Goal: Task Accomplishment & Management: Use online tool/utility

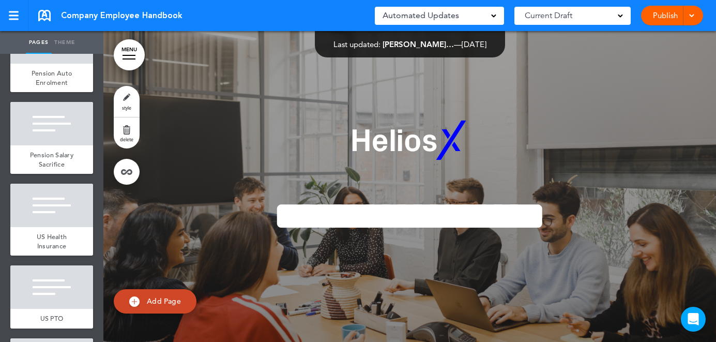
scroll to position [3072, 0]
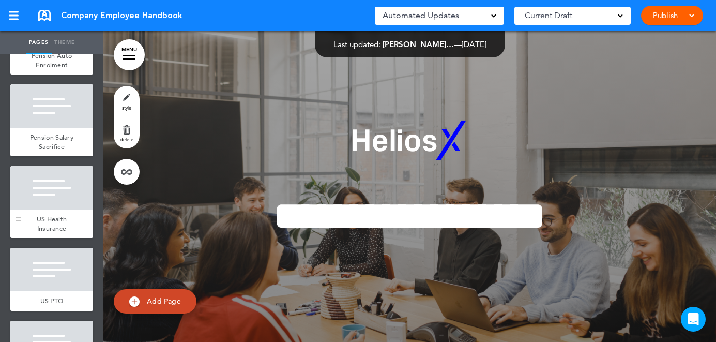
click at [39, 166] on div at bounding box center [51, 187] width 83 height 43
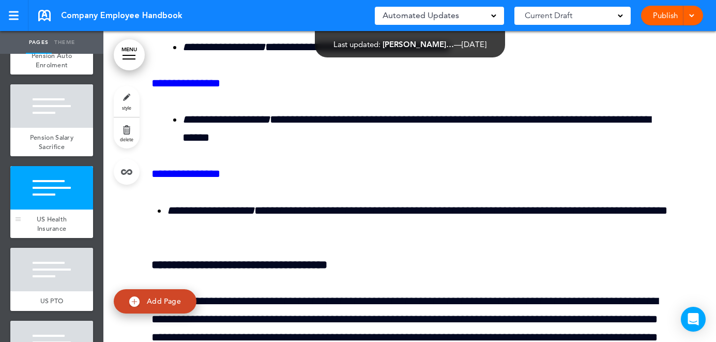
scroll to position [26067, 0]
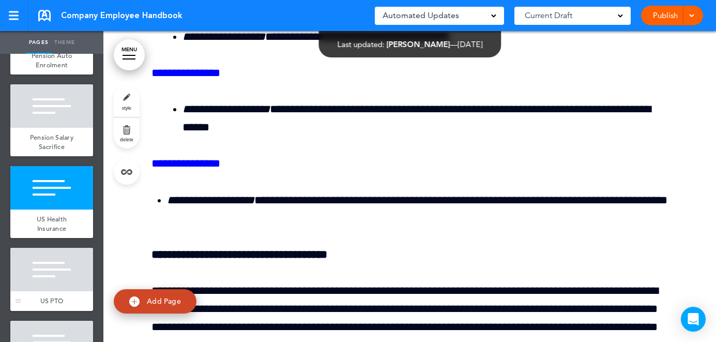
click at [54, 248] on div at bounding box center [51, 269] width 83 height 43
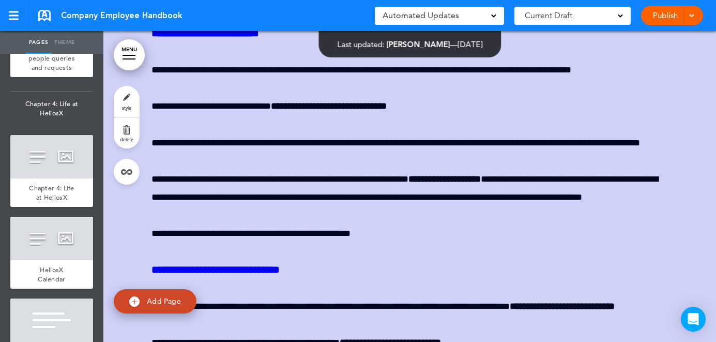
scroll to position [2021, 0]
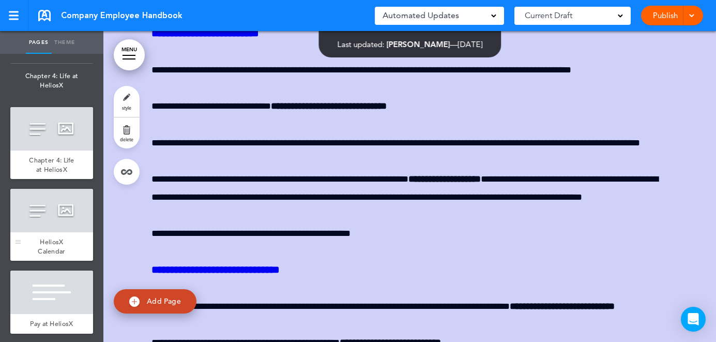
click at [64, 232] on div "HeliosX Calendar" at bounding box center [51, 246] width 83 height 28
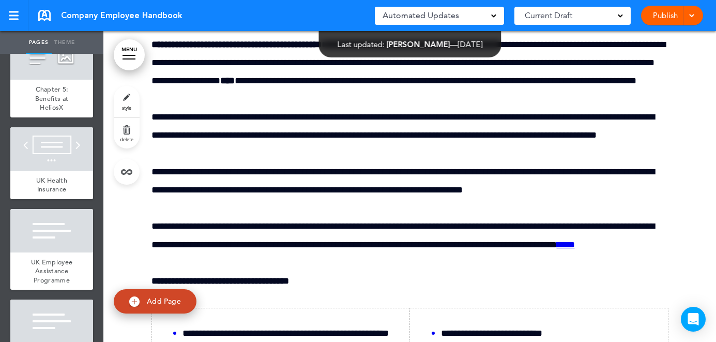
scroll to position [2616, 0]
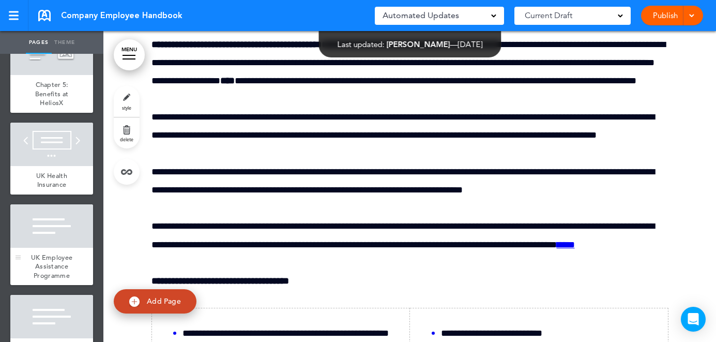
click at [56, 204] on div at bounding box center [51, 225] width 83 height 43
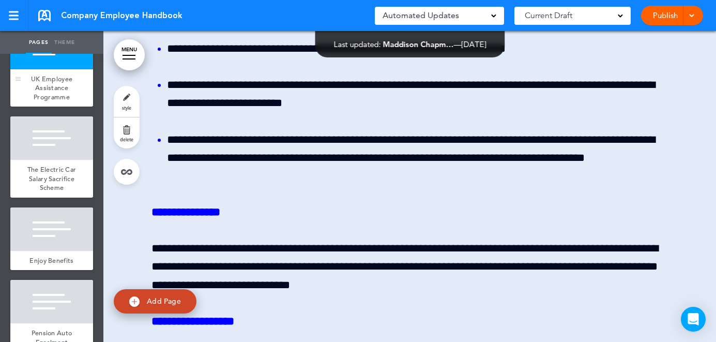
scroll to position [2815, 0]
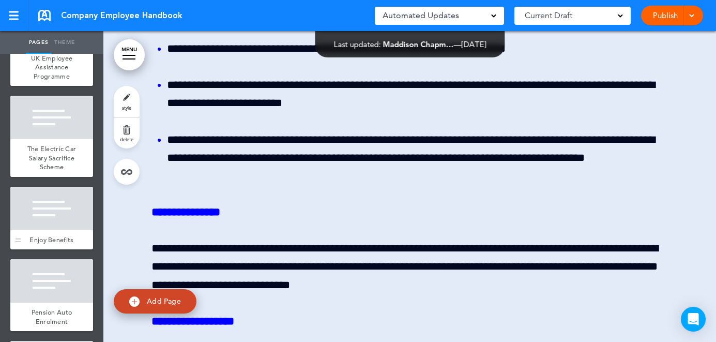
click at [52, 187] on div at bounding box center [51, 208] width 83 height 43
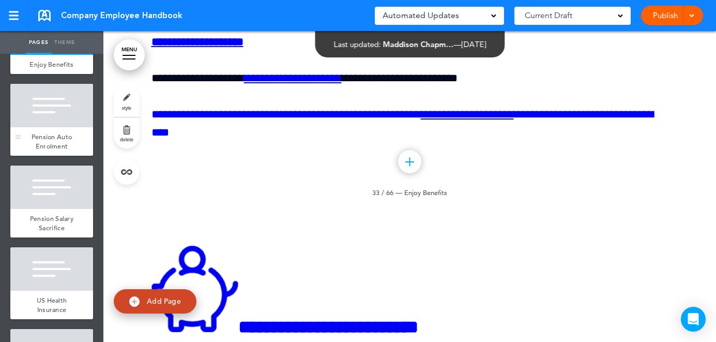
scroll to position [2996, 0]
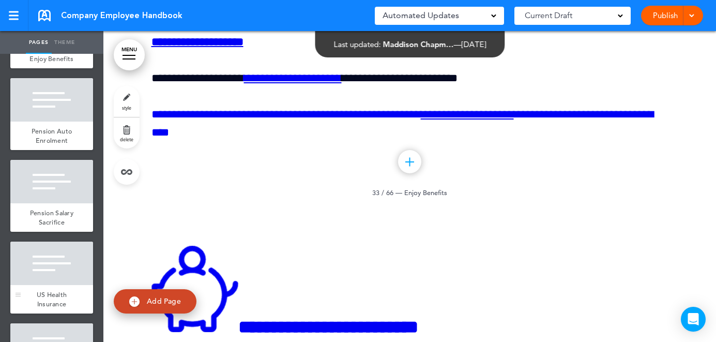
click at [57, 241] on div at bounding box center [51, 262] width 83 height 43
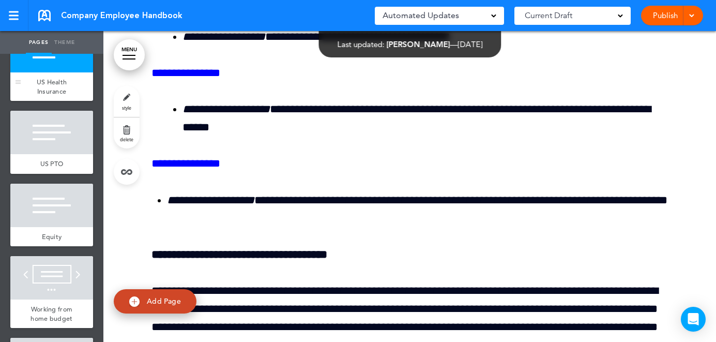
scroll to position [3209, 0]
click at [55, 154] on div "US PTO" at bounding box center [51, 164] width 83 height 20
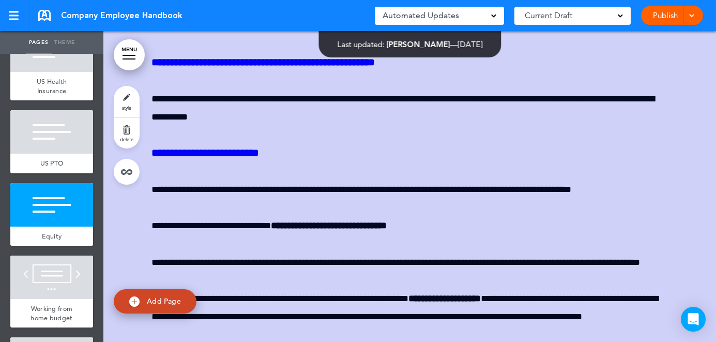
scroll to position [27074, 0]
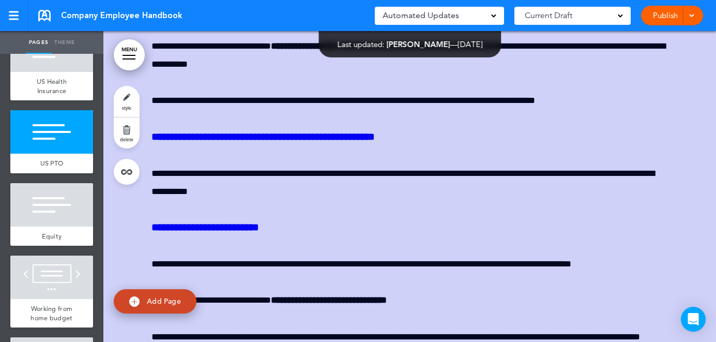
scroll to position [27138, 0]
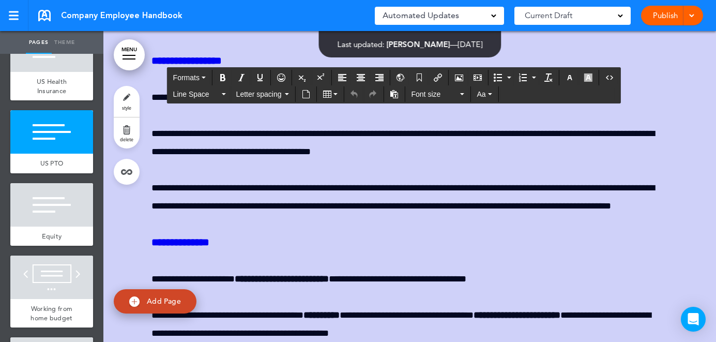
scroll to position [26727, 0]
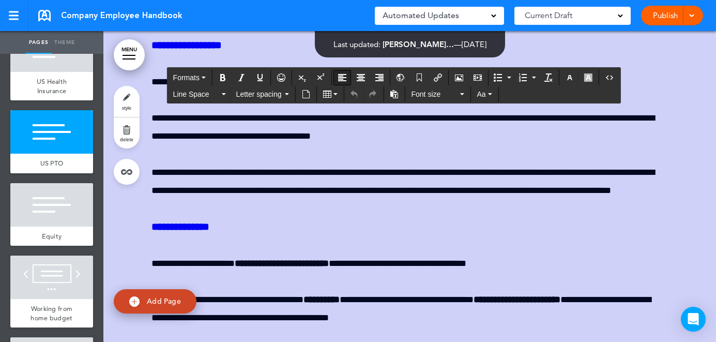
click at [345, 75] on icon "Align left" at bounding box center [342, 77] width 8 height 8
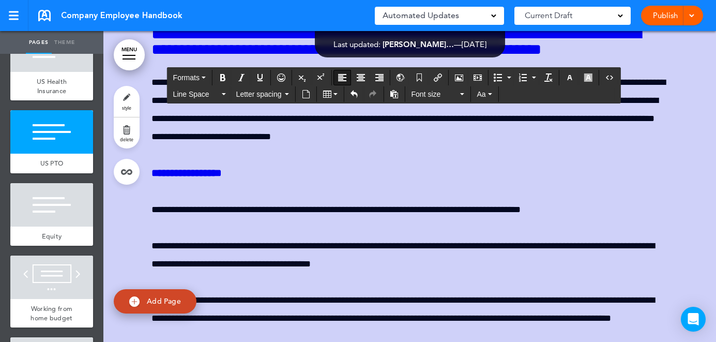
scroll to position [26541, 0]
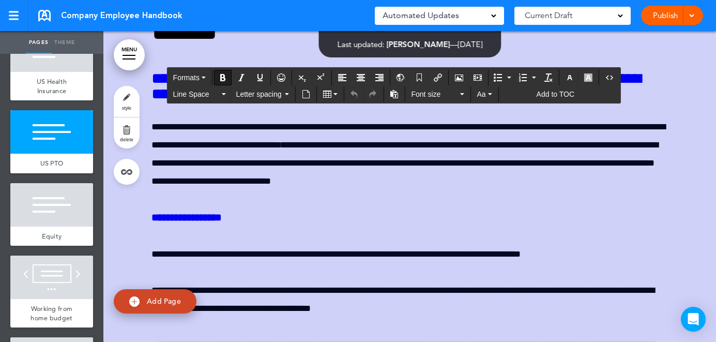
drag, startPoint x: 205, startPoint y: 188, endPoint x: 156, endPoint y: 186, distance: 49.1
drag, startPoint x: 208, startPoint y: 182, endPoint x: 152, endPoint y: 183, distance: 55.8
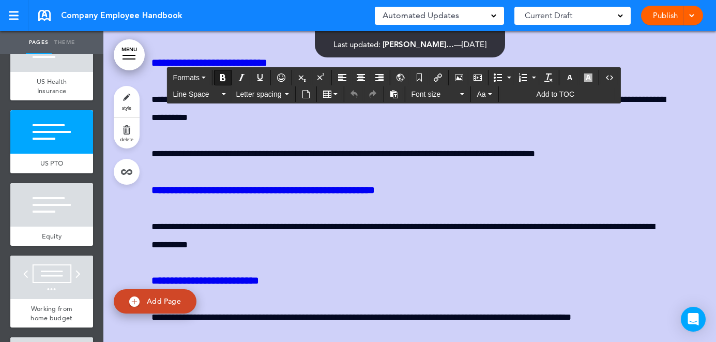
scroll to position [27092, 0]
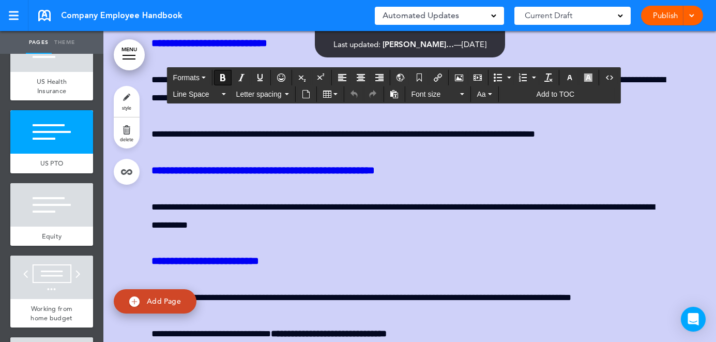
drag, startPoint x: 339, startPoint y: 233, endPoint x: 157, endPoint y: 230, distance: 182.0
paste div
drag, startPoint x: 267, startPoint y: 234, endPoint x: 147, endPoint y: 236, distance: 119.4
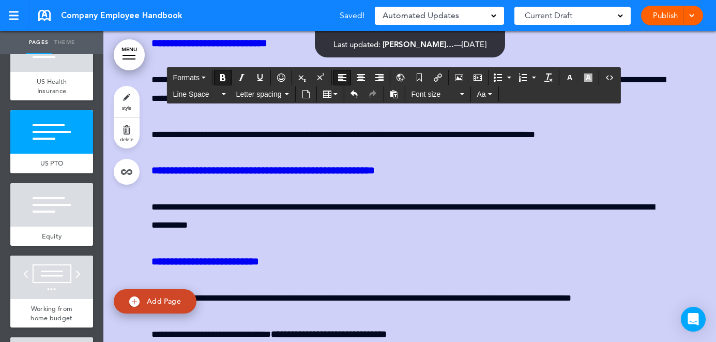
drag, startPoint x: 283, startPoint y: 233, endPoint x: 110, endPoint y: 233, distance: 173.7
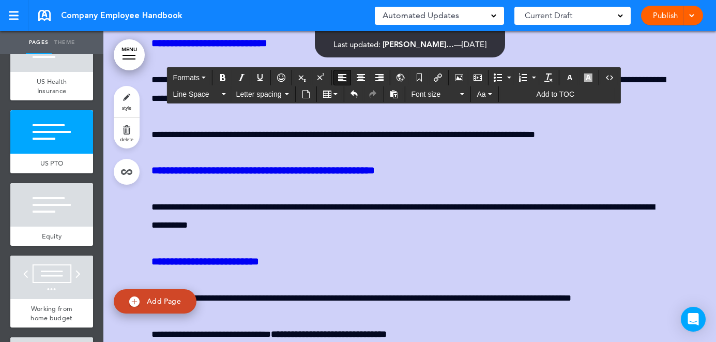
drag, startPoint x: 282, startPoint y: 228, endPoint x: 141, endPoint y: 226, distance: 140.6
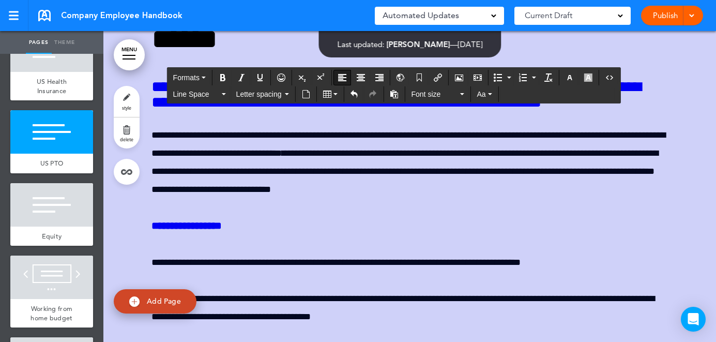
scroll to position [26538, 0]
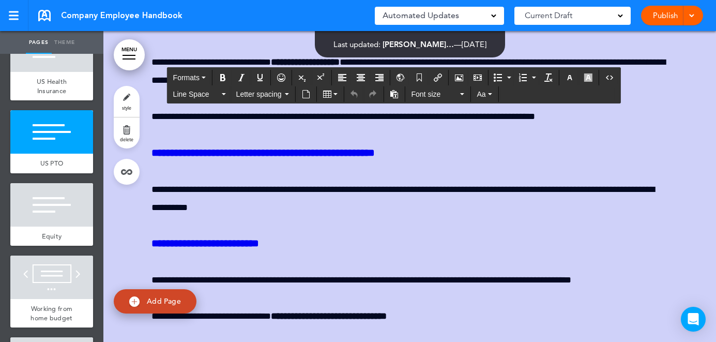
scroll to position [27072, 0]
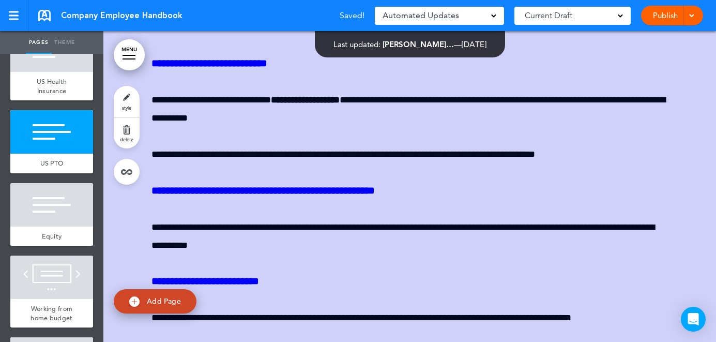
click at [618, 229] on div at bounding box center [461, 171] width 716 height 342
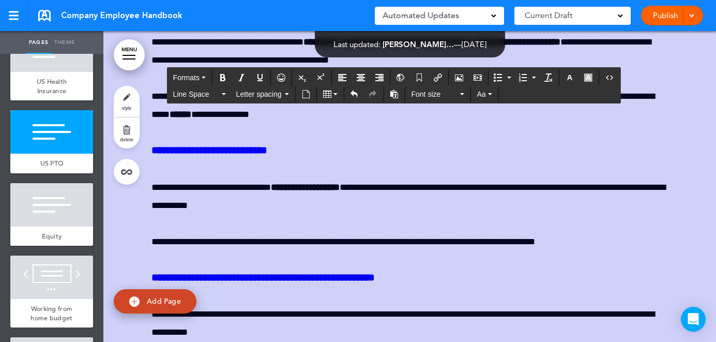
scroll to position [27125, 0]
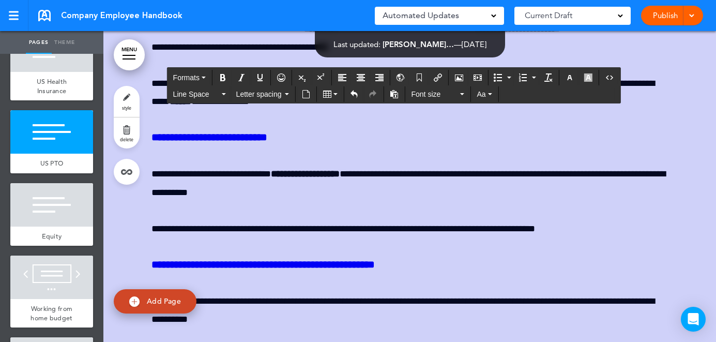
scroll to position [27135, 0]
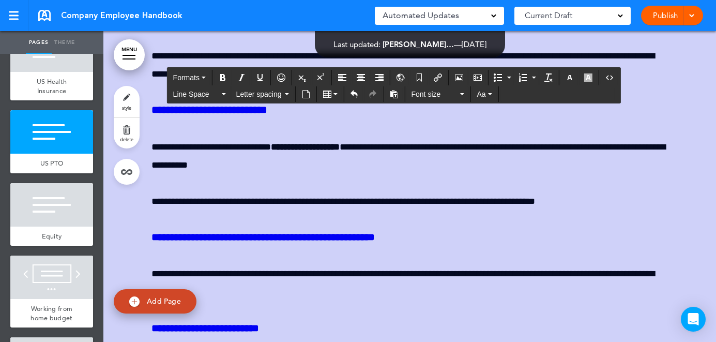
scroll to position [27168, 0]
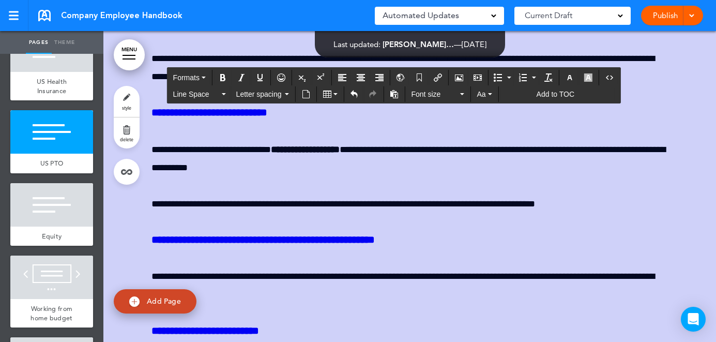
drag, startPoint x: 206, startPoint y: 158, endPoint x: 151, endPoint y: 155, distance: 54.9
click at [225, 73] on icon "Bold" at bounding box center [223, 77] width 8 height 8
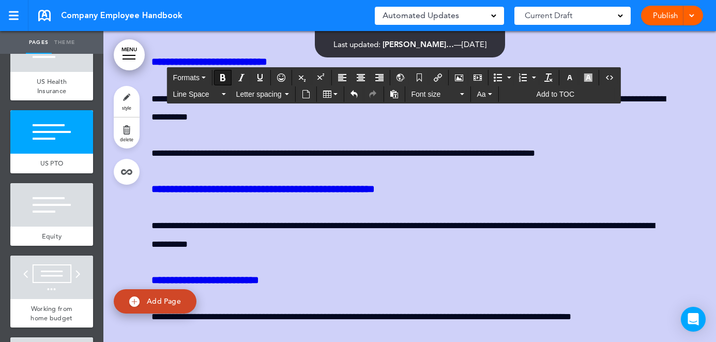
scroll to position [27196, 0]
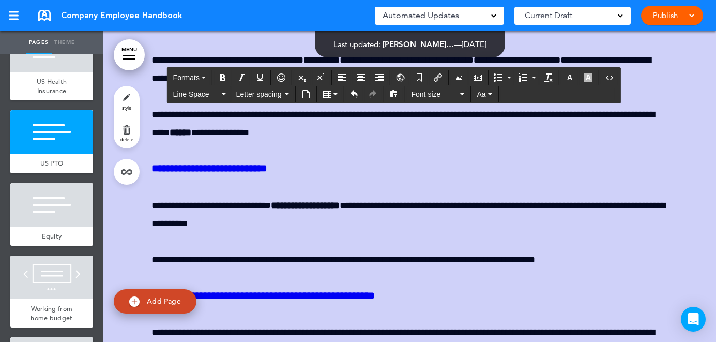
scroll to position [27225, 0]
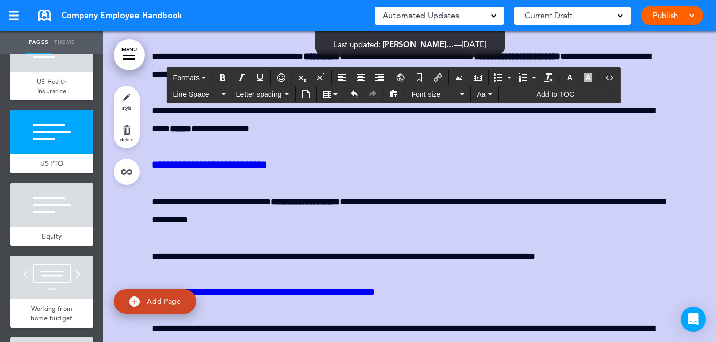
drag, startPoint x: 242, startPoint y: 240, endPoint x: 145, endPoint y: 241, distance: 97.7
click at [225, 80] on icon "Bold" at bounding box center [223, 77] width 8 height 8
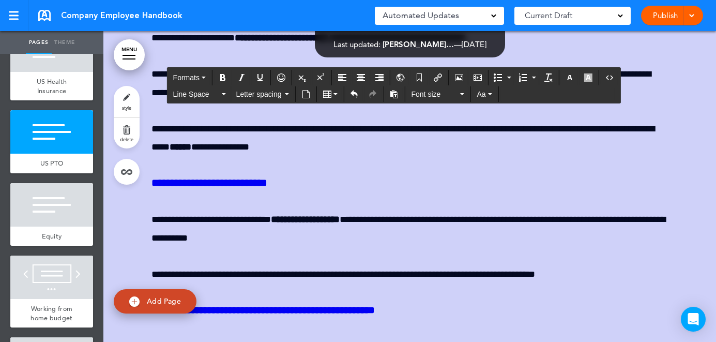
scroll to position [27277, 0]
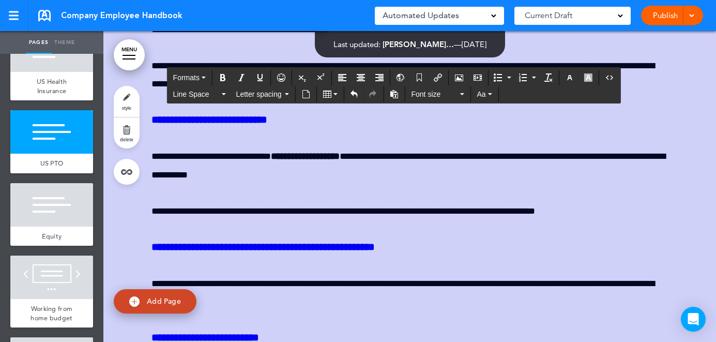
scroll to position [27318, 0]
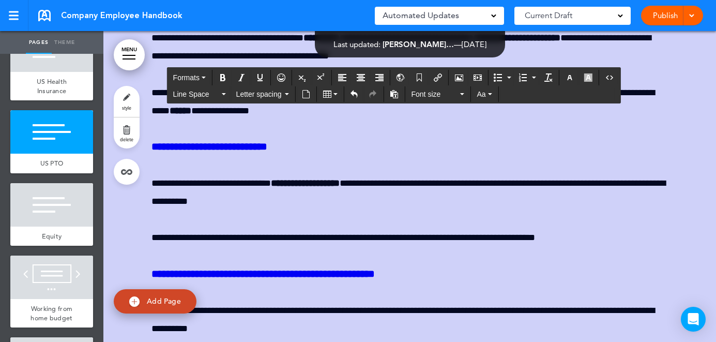
scroll to position [27449, 0]
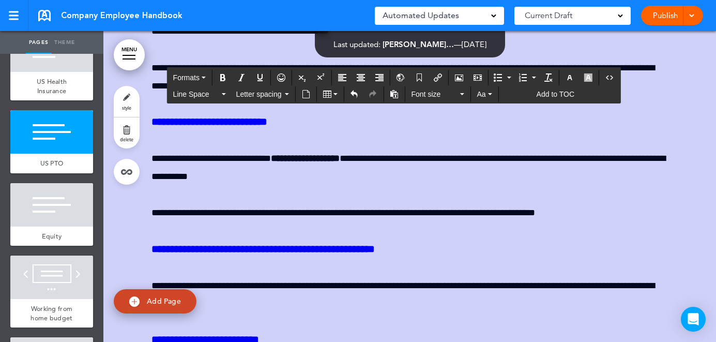
drag, startPoint x: 234, startPoint y: 181, endPoint x: 147, endPoint y: 182, distance: 86.8
click at [223, 80] on icon "Bold" at bounding box center [223, 77] width 8 height 8
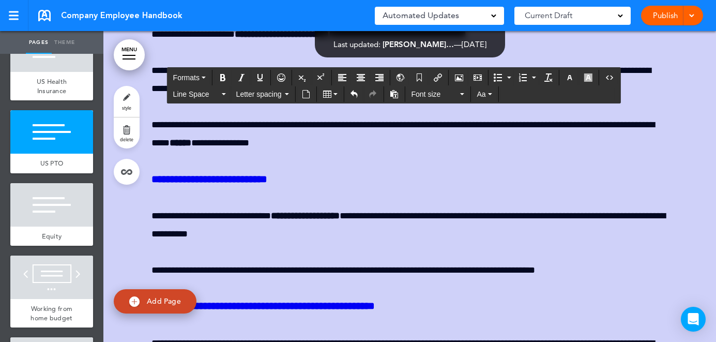
scroll to position [27483, 0]
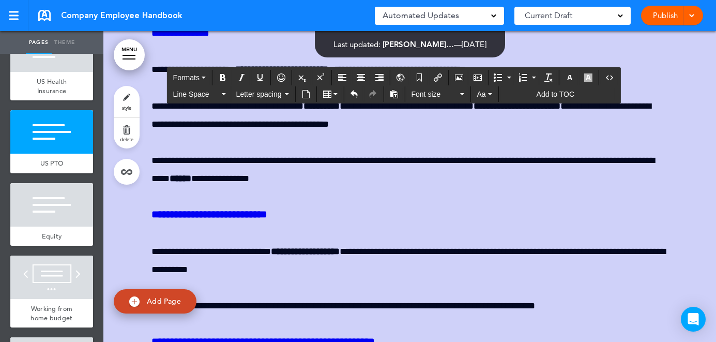
drag, startPoint x: 280, startPoint y: 272, endPoint x: 143, endPoint y: 272, distance: 136.5
click at [229, 74] on button "Bold" at bounding box center [223, 77] width 17 height 14
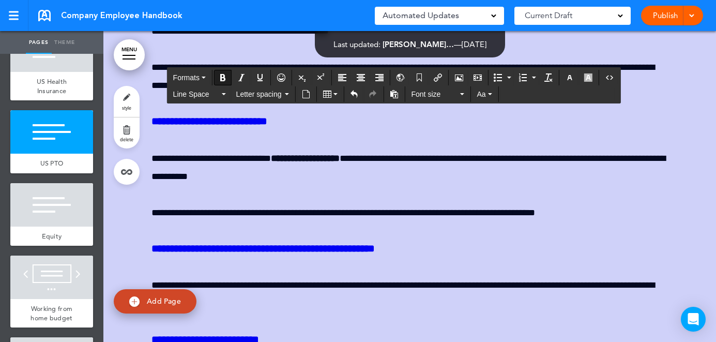
scroll to position [27577, 0]
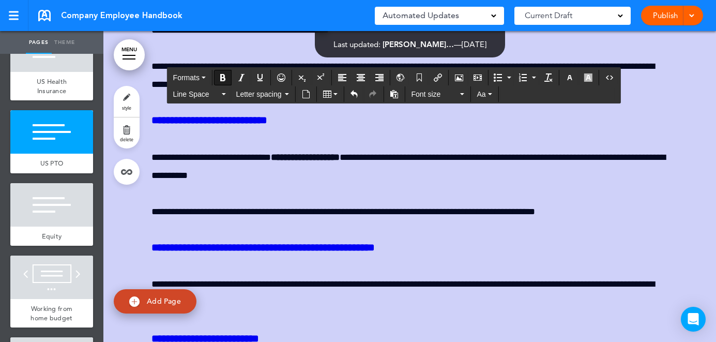
drag, startPoint x: 578, startPoint y: 233, endPoint x: 142, endPoint y: 215, distance: 436.6
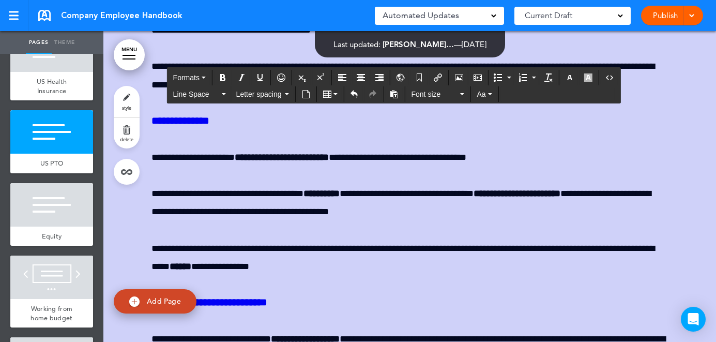
scroll to position [27454, 0]
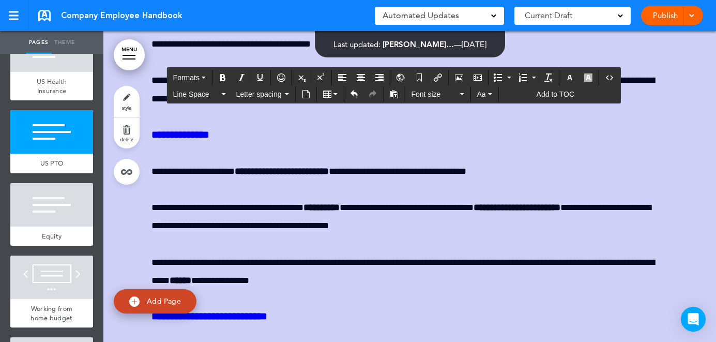
drag, startPoint x: 572, startPoint y: 269, endPoint x: 146, endPoint y: 214, distance: 428.9
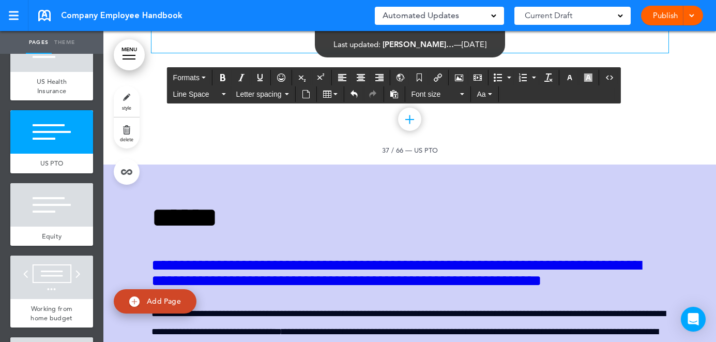
scroll to position [27031, 0]
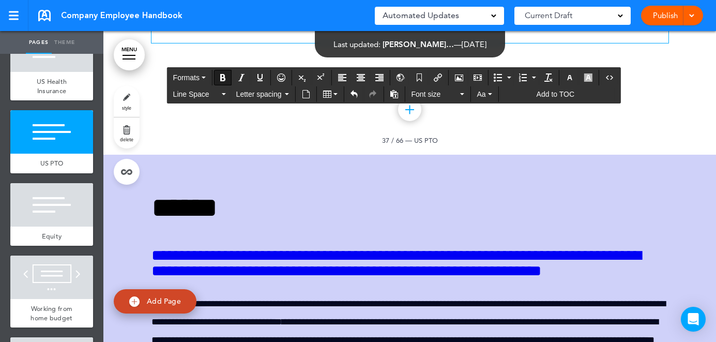
drag, startPoint x: 394, startPoint y: 258, endPoint x: 154, endPoint y: 167, distance: 257.2
copy div "**********"
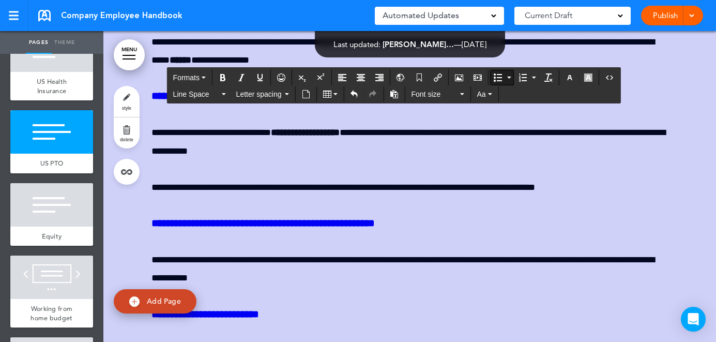
scroll to position [27566, 0]
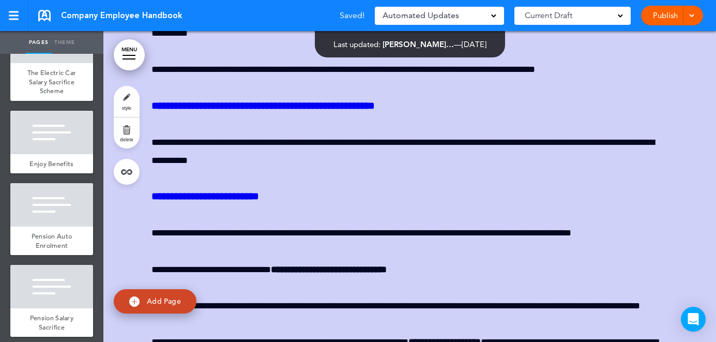
scroll to position [2883, 0]
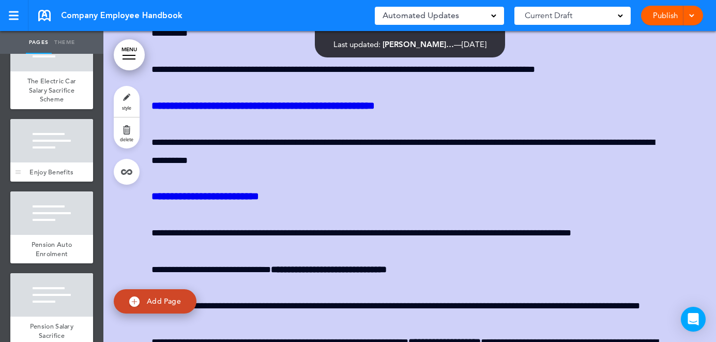
click at [64, 119] on div at bounding box center [51, 140] width 83 height 43
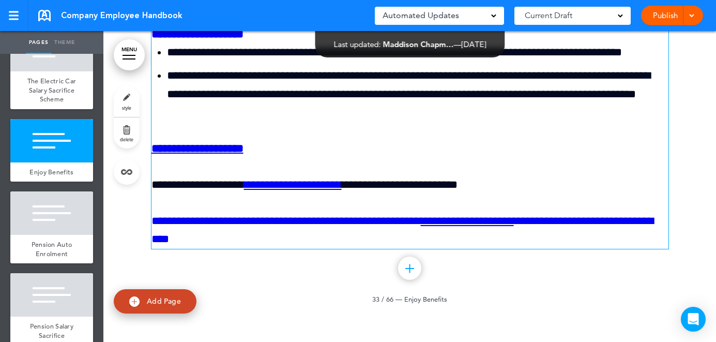
scroll to position [23604, 0]
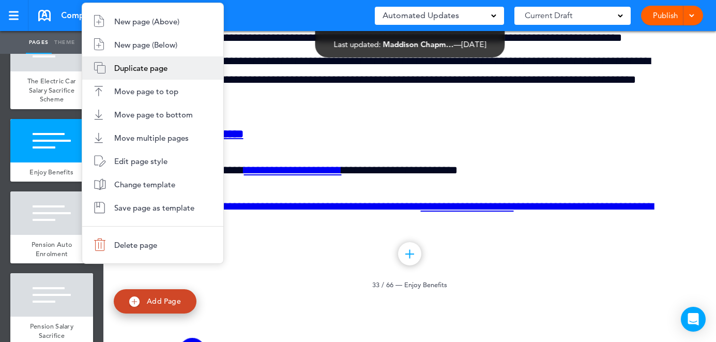
click at [173, 69] on li "Duplicate page" at bounding box center [152, 67] width 141 height 23
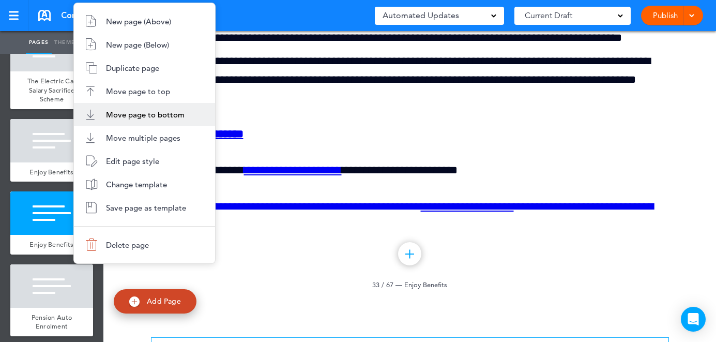
click at [172, 117] on span "Move page to bottom" at bounding box center [145, 115] width 79 height 10
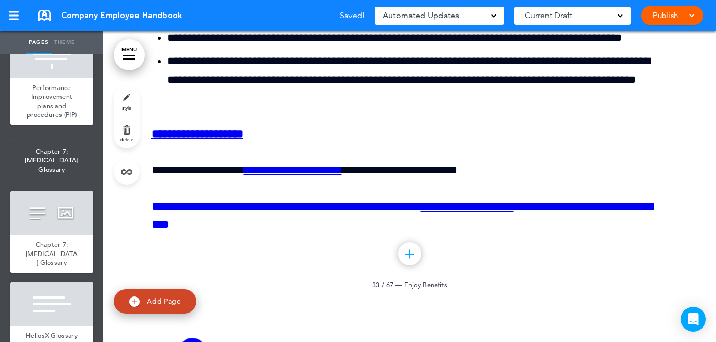
scroll to position [5525, 0]
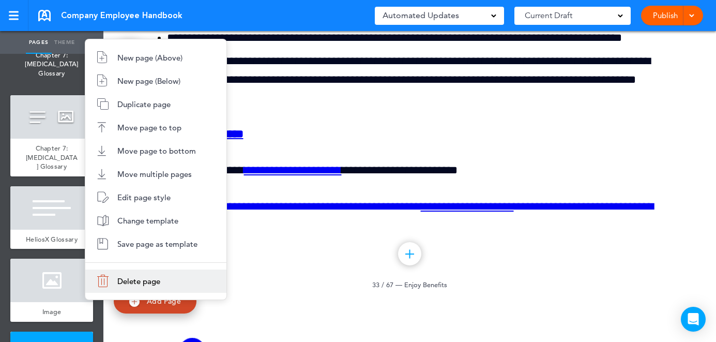
click at [122, 280] on span "Delete page" at bounding box center [138, 281] width 43 height 10
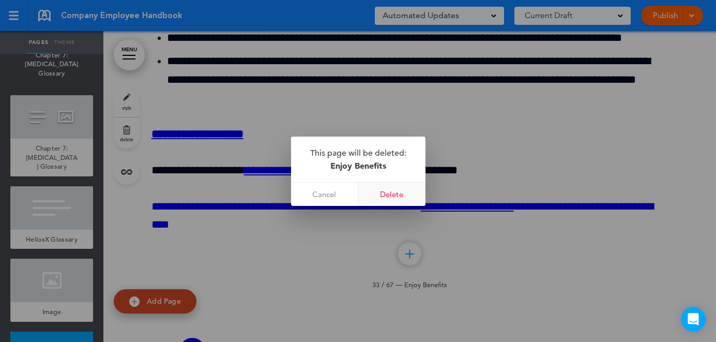
click at [408, 193] on link "Delete" at bounding box center [391, 193] width 67 height 23
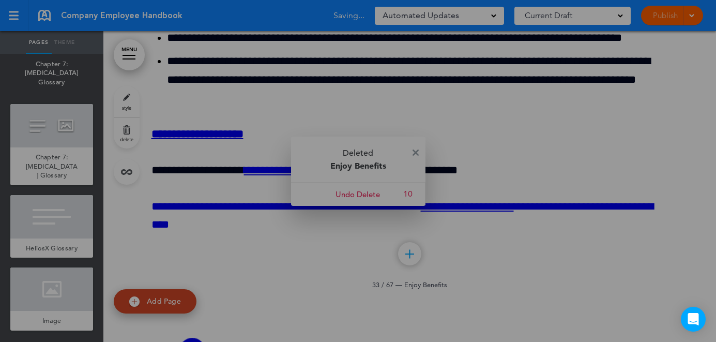
scroll to position [5453, 0]
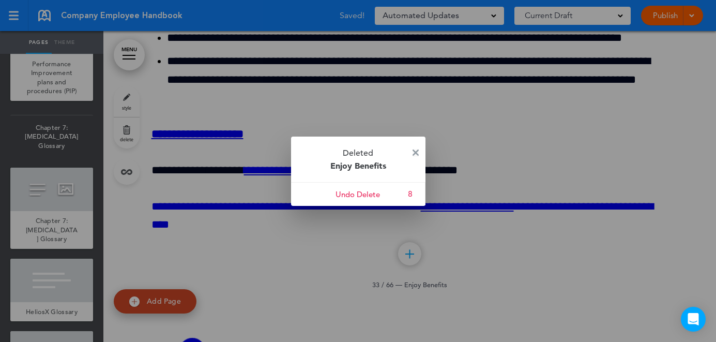
click at [413, 152] on img at bounding box center [415, 152] width 6 height 6
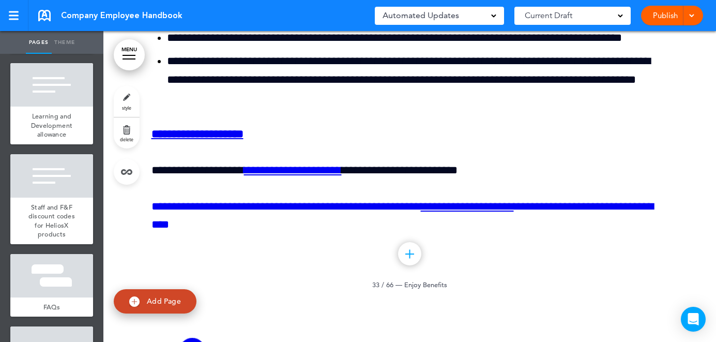
scroll to position [3208, 0]
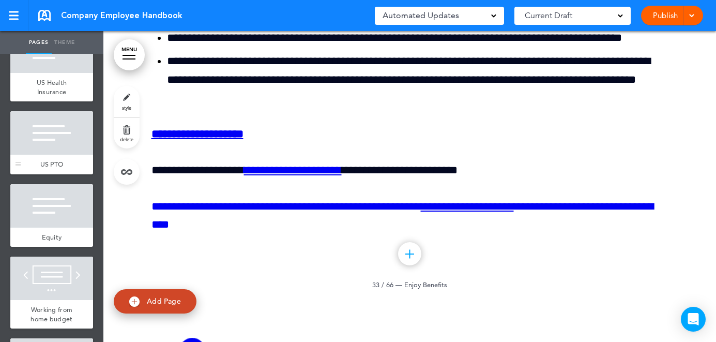
click at [60, 111] on div at bounding box center [51, 132] width 83 height 43
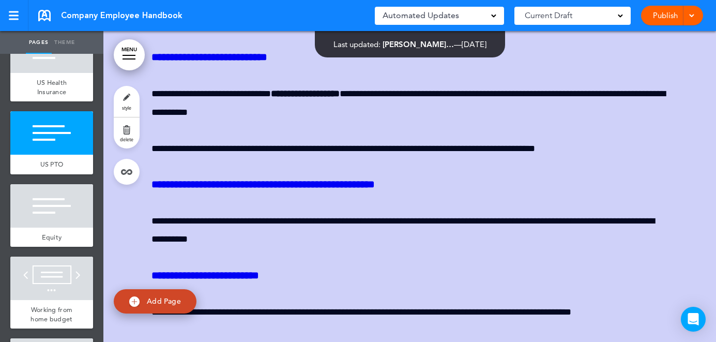
scroll to position [27696, 0]
click at [52, 175] on span "add page" at bounding box center [51, 178] width 39 height 7
type input "********"
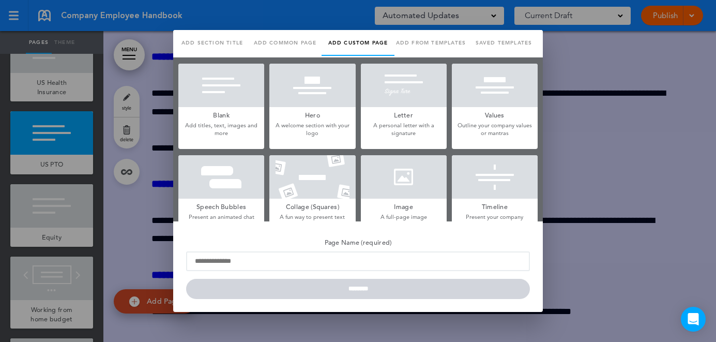
scroll to position [0, 0]
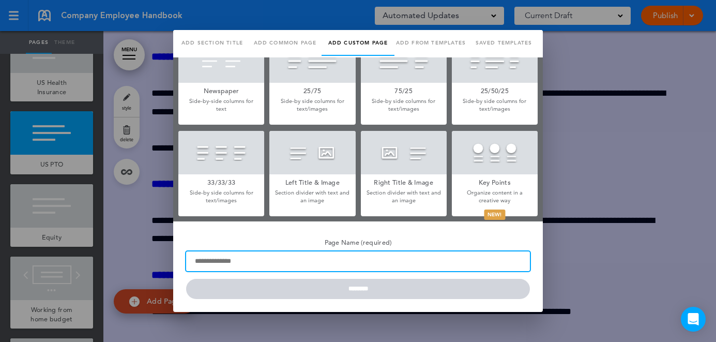
click at [298, 258] on input "Page Name (required)" at bounding box center [358, 261] width 344 height 20
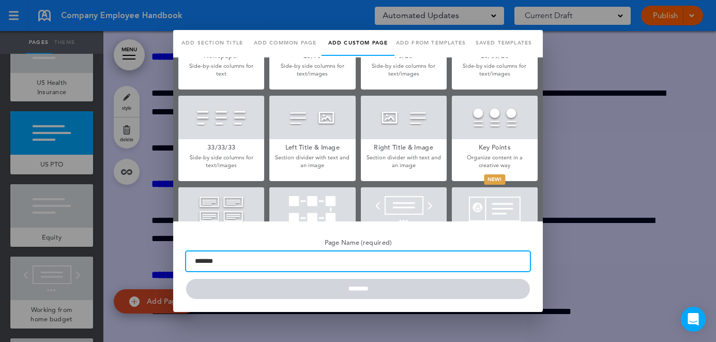
type input "*******"
